Goal: Task Accomplishment & Management: Complete application form

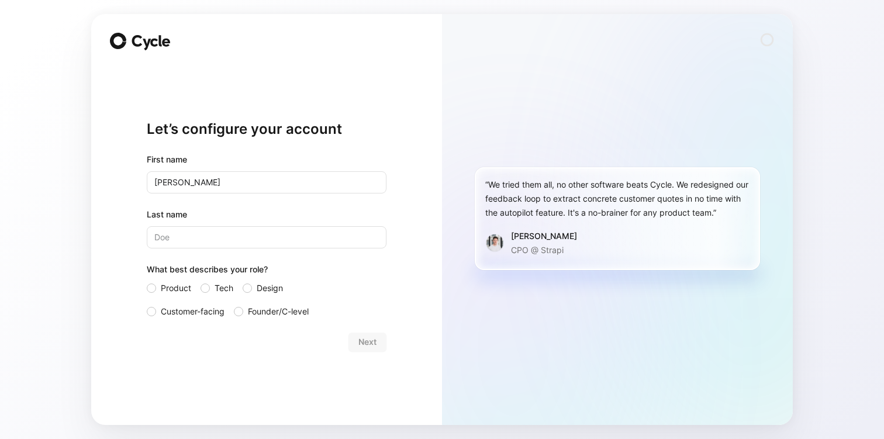
type input "[PERSON_NAME]"
type input "Jager"
click at [156, 291] on label "Product" at bounding box center [169, 288] width 44 height 14
click at [147, 281] on input "Product" at bounding box center [147, 281] width 0 height 0
click at [265, 168] on div "First name [PERSON_NAME]" at bounding box center [267, 173] width 240 height 41
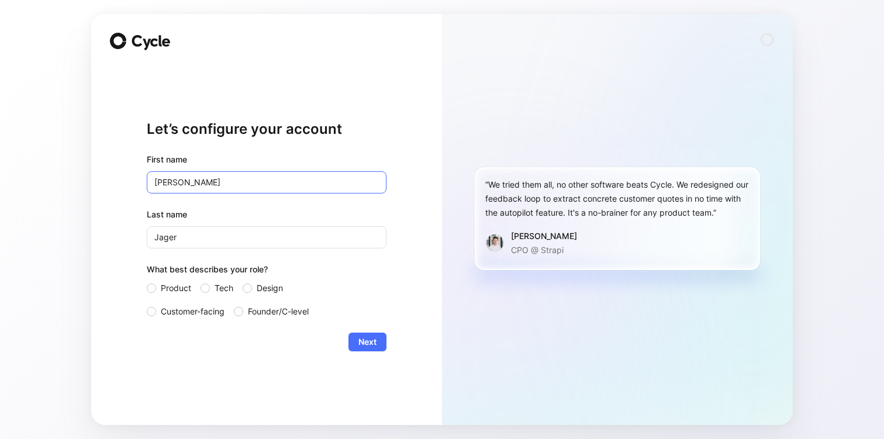
click at [265, 175] on input "[PERSON_NAME]" at bounding box center [267, 182] width 240 height 22
type input "[PERSON_NAME]"
click at [216, 350] on div "Next" at bounding box center [267, 342] width 240 height 19
click at [251, 289] on div at bounding box center [247, 288] width 9 height 9
click at [243, 281] on input "Design" at bounding box center [243, 281] width 0 height 0
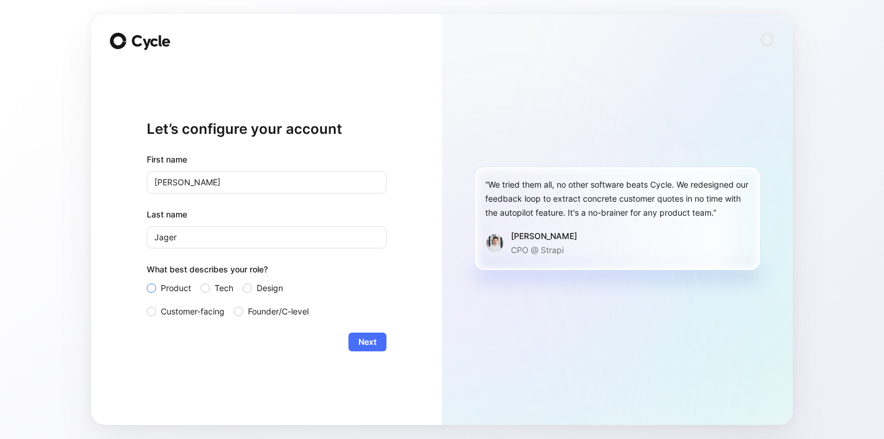
click at [179, 286] on span "Product" at bounding box center [176, 288] width 30 height 14
click at [147, 281] on input "Product" at bounding box center [147, 281] width 0 height 0
click at [267, 287] on span "Design" at bounding box center [270, 288] width 26 height 14
click at [243, 281] on input "Design" at bounding box center [243, 281] width 0 height 0
click at [179, 291] on span "Product" at bounding box center [176, 288] width 30 height 14
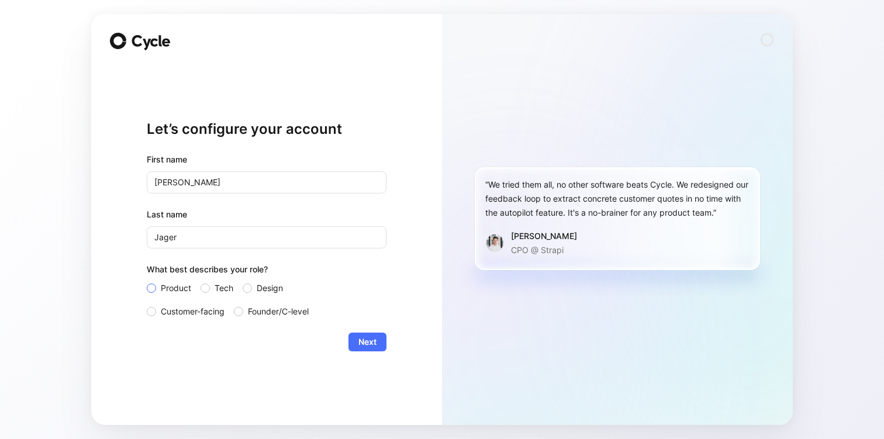
click at [147, 281] on input "Product" at bounding box center [147, 281] width 0 height 0
click at [363, 341] on span "Next" at bounding box center [367, 342] width 18 height 14
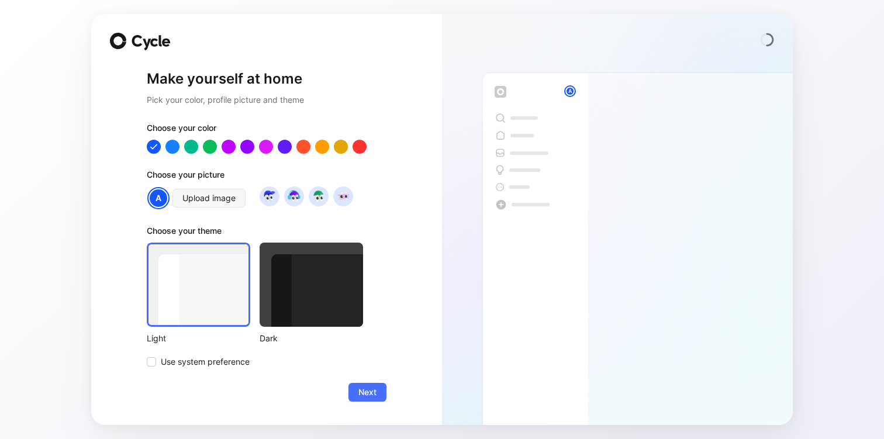
click at [237, 143] on div at bounding box center [267, 147] width 240 height 14
click at [232, 143] on div at bounding box center [228, 146] width 15 height 15
click at [268, 142] on div at bounding box center [265, 146] width 15 height 15
click at [268, 142] on icon at bounding box center [266, 147] width 11 height 11
click at [161, 199] on div "A" at bounding box center [159, 198] width 20 height 20
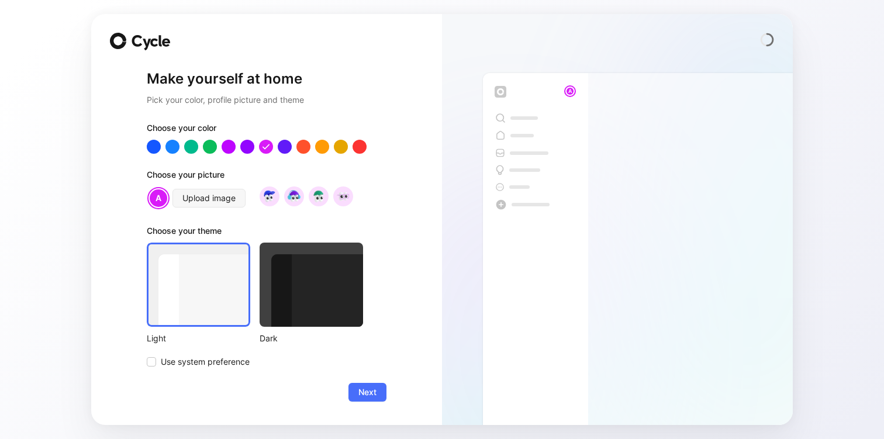
click at [323, 318] on div at bounding box center [311, 285] width 103 height 84
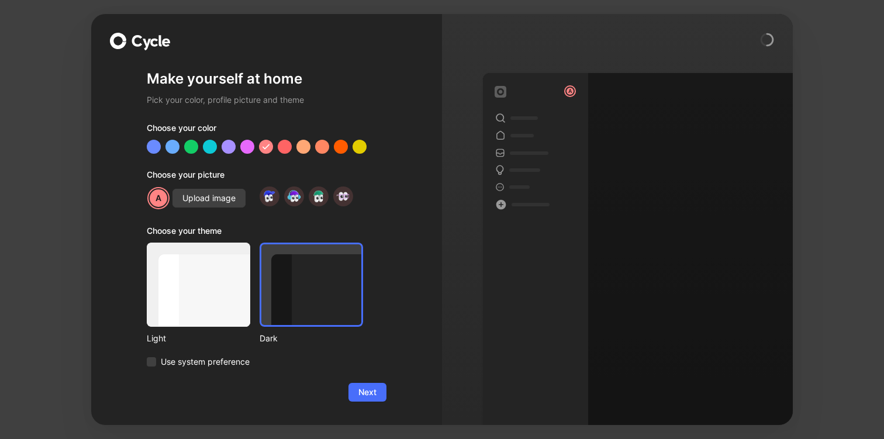
click at [294, 149] on div at bounding box center [267, 147] width 240 height 14
click at [249, 146] on div at bounding box center [247, 146] width 15 height 15
click at [209, 306] on div at bounding box center [198, 285] width 103 height 84
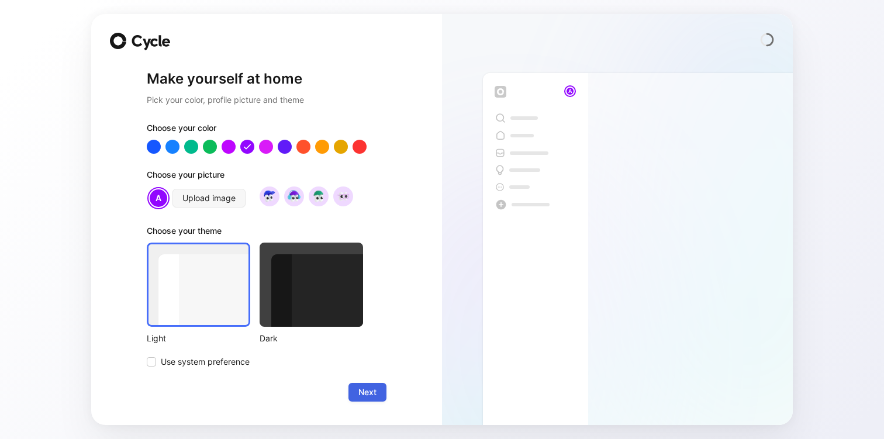
click at [371, 388] on span "Next" at bounding box center [367, 392] width 18 height 14
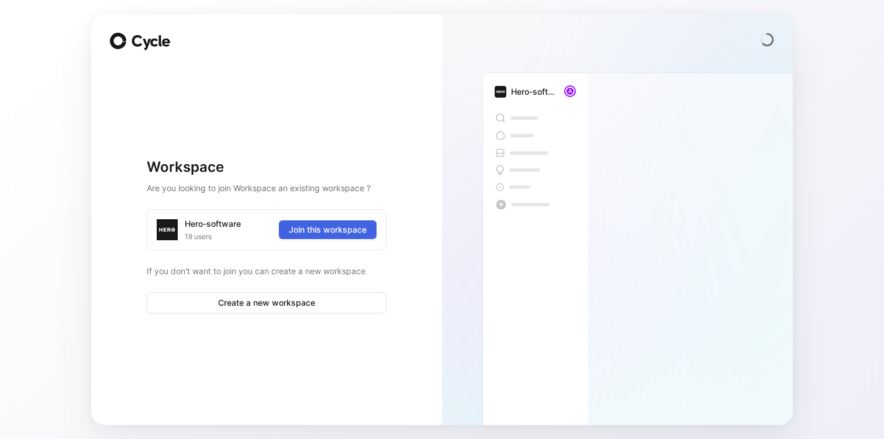
click at [336, 234] on span "Join this workspace" at bounding box center [328, 230] width 78 height 14
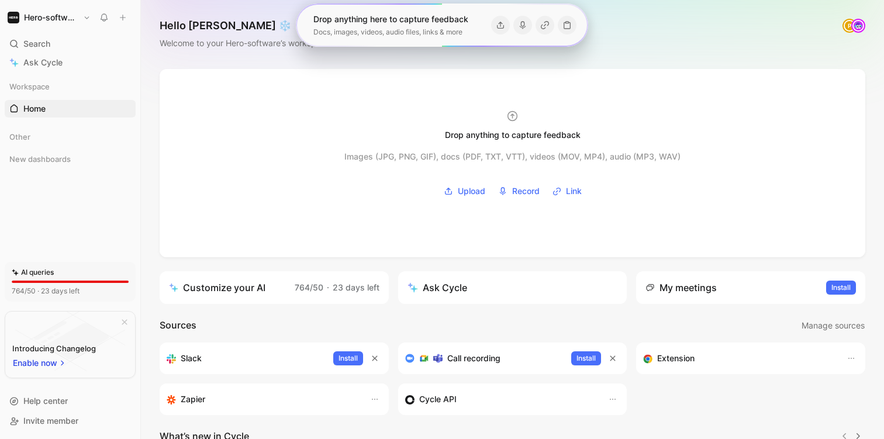
click at [853, 25] on img at bounding box center [859, 26] width 12 height 12
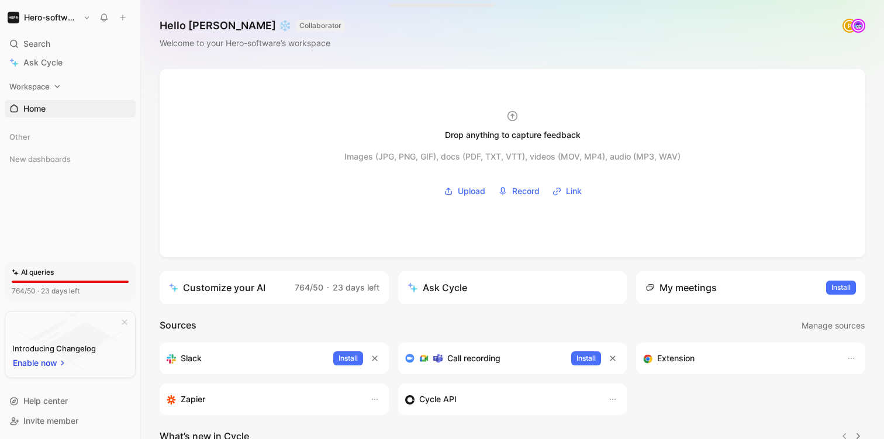
click at [54, 80] on div "Workspace" at bounding box center [70, 87] width 131 height 18
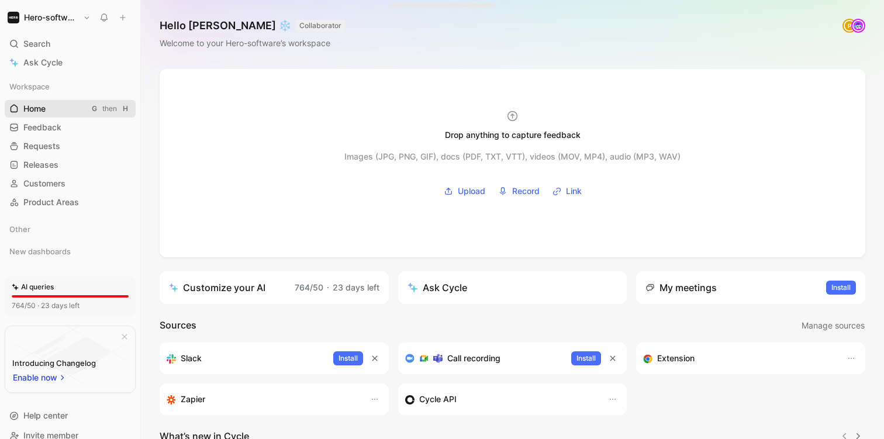
click at [44, 115] on link "Home G then H" at bounding box center [70, 109] width 131 height 18
click at [44, 126] on span "Feedback" at bounding box center [42, 128] width 38 height 12
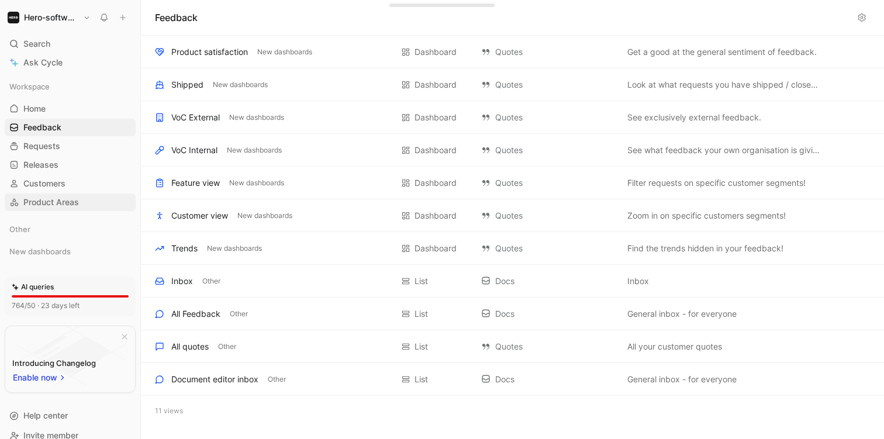
click at [43, 194] on link "Product Areas" at bounding box center [70, 203] width 131 height 18
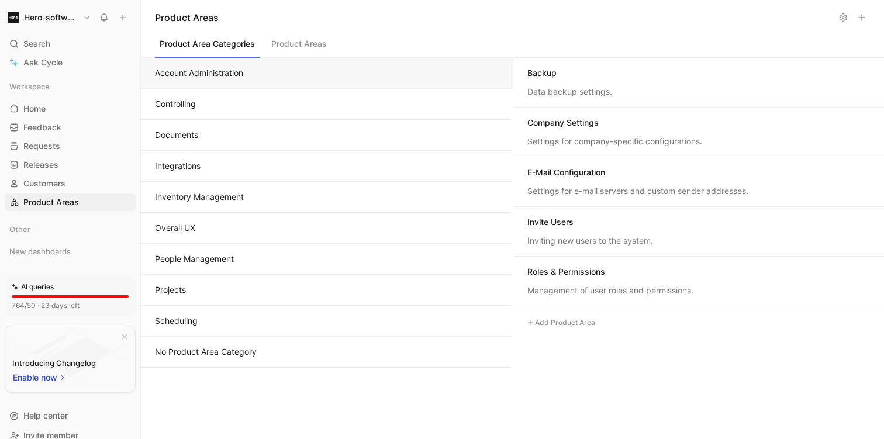
scroll to position [22, 0]
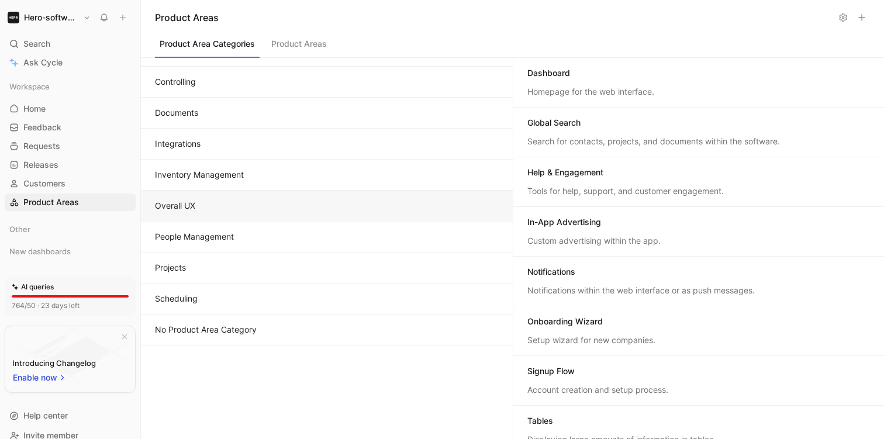
click at [218, 196] on button "Overall UX" at bounding box center [327, 206] width 372 height 31
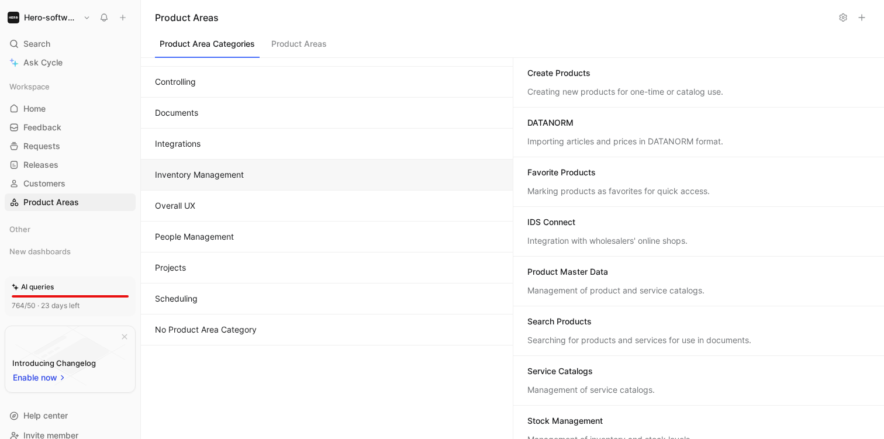
click at [223, 180] on button "Inventory Management" at bounding box center [327, 175] width 372 height 31
click at [212, 239] on button "People Management" at bounding box center [327, 237] width 372 height 31
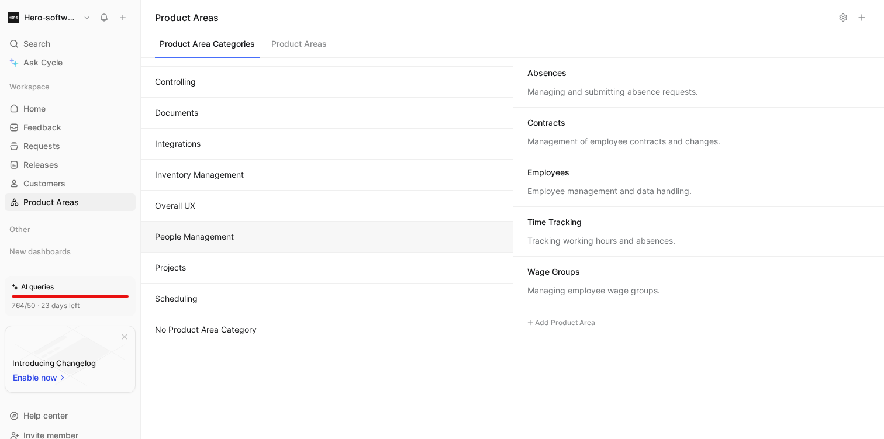
click at [295, 43] on button "Product Areas" at bounding box center [299, 47] width 65 height 22
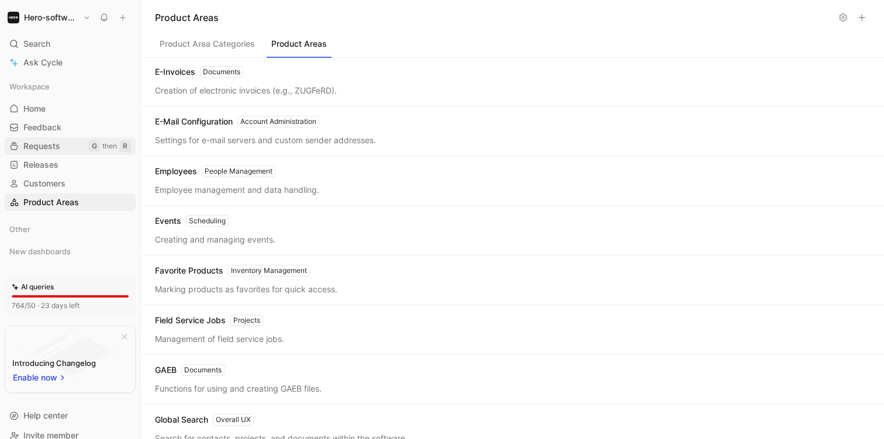
scroll to position [872, 0]
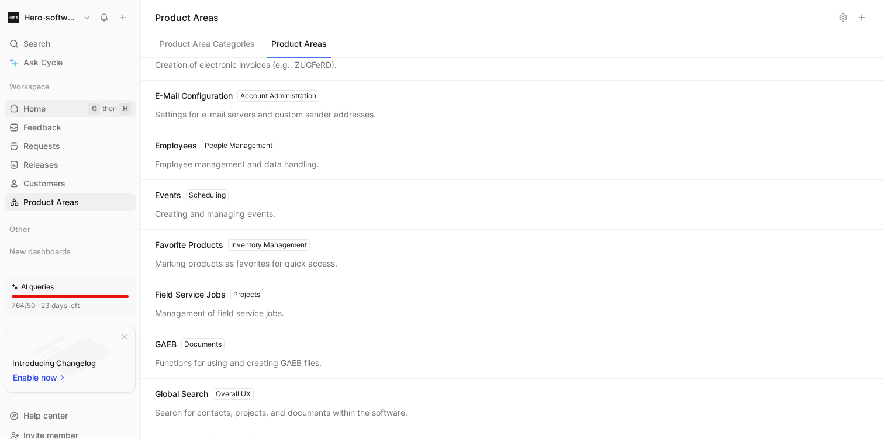
click at [56, 113] on link "Home G then H" at bounding box center [70, 109] width 131 height 18
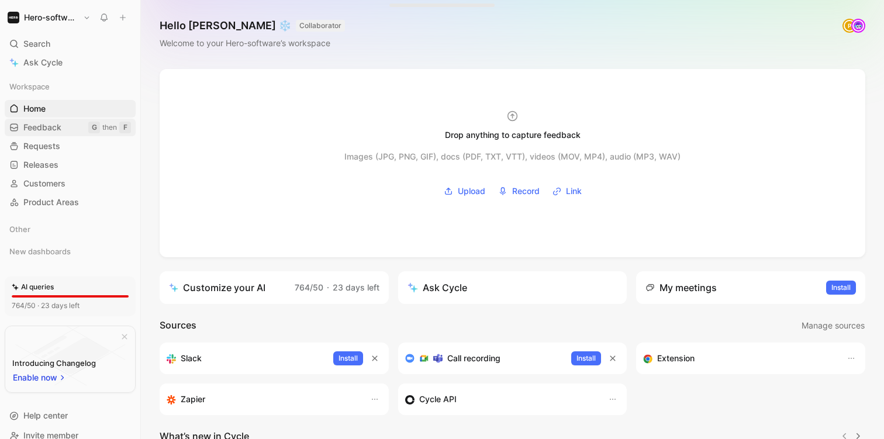
click at [54, 126] on span "Feedback" at bounding box center [42, 128] width 38 height 12
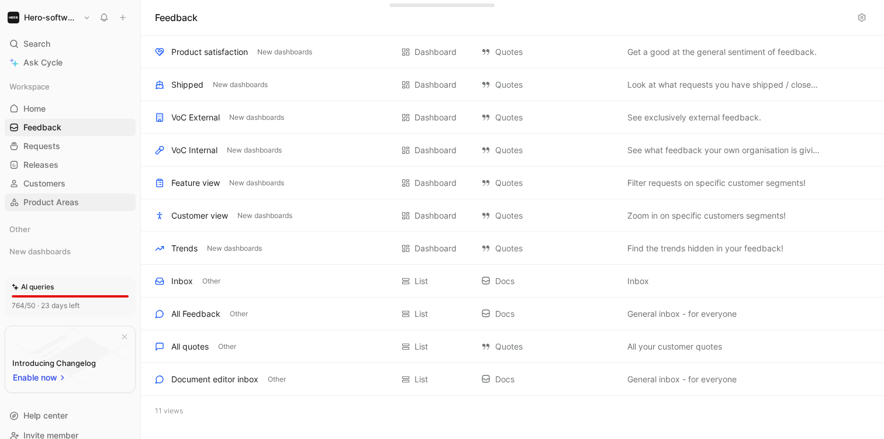
click at [65, 197] on span "Product Areas" at bounding box center [51, 202] width 56 height 12
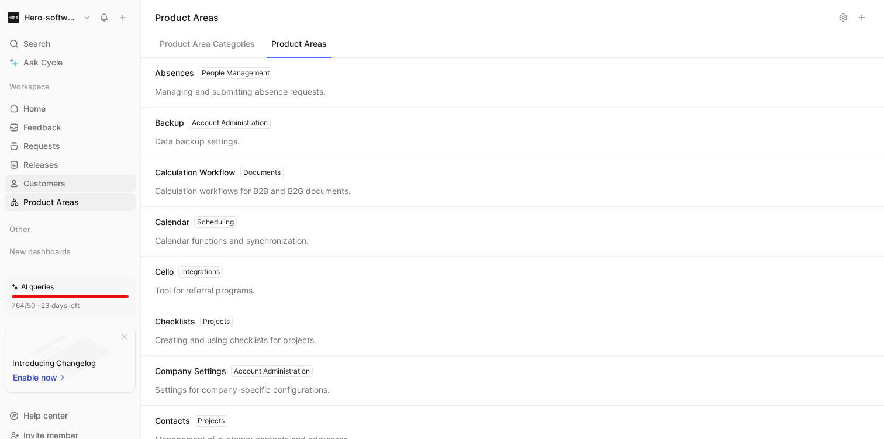
click at [56, 185] on span "Customers" at bounding box center [44, 184] width 42 height 12
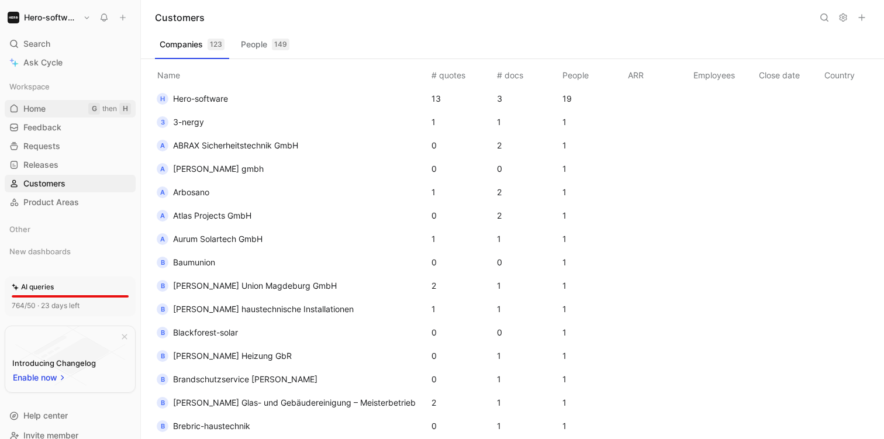
click at [44, 111] on span "Home" at bounding box center [34, 109] width 22 height 12
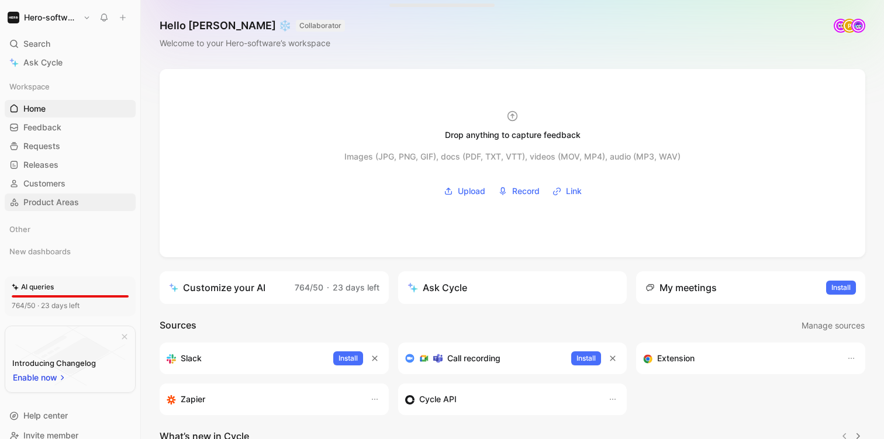
click at [68, 206] on span "Product Areas" at bounding box center [51, 202] width 56 height 12
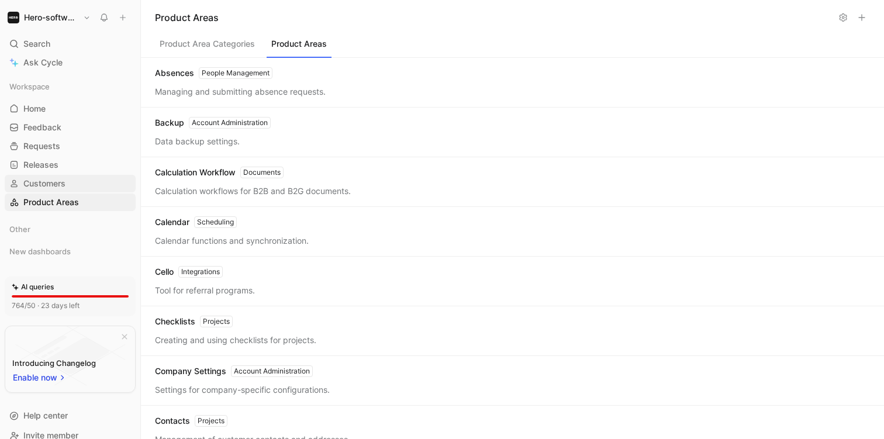
click at [61, 178] on span "Customers" at bounding box center [44, 184] width 42 height 12
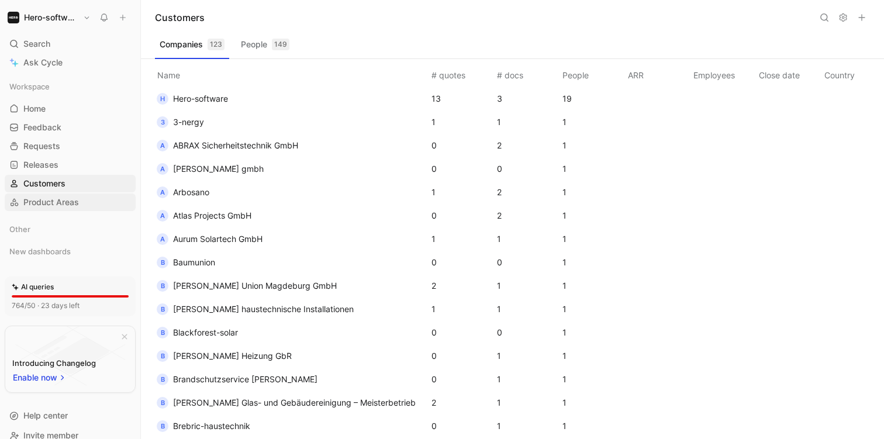
click at [61, 201] on span "Product Areas" at bounding box center [51, 202] width 56 height 12
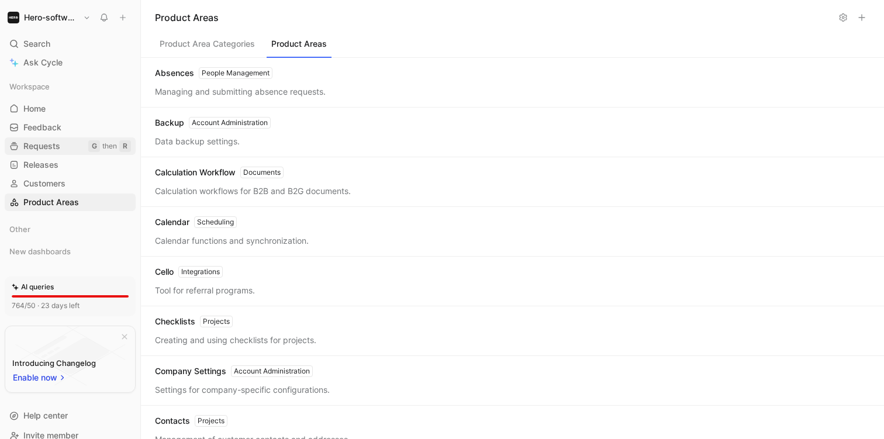
click at [55, 142] on span "Requests" at bounding box center [41, 146] width 37 height 12
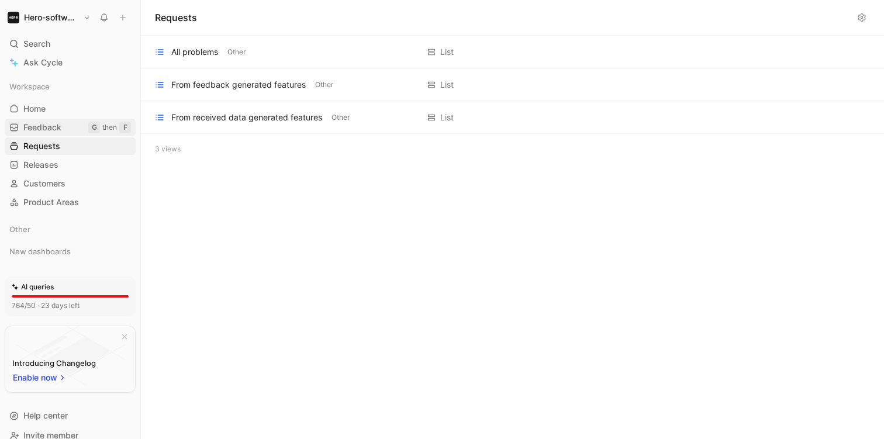
click at [53, 125] on span "Feedback" at bounding box center [42, 128] width 38 height 12
